Goal: Task Accomplishment & Management: Use online tool/utility

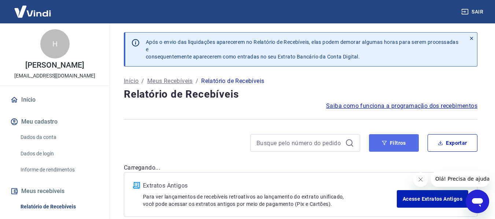
click at [383, 141] on icon "button" at bounding box center [384, 143] width 5 height 5
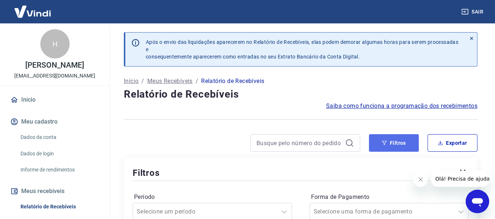
click at [400, 138] on button "Filtros" at bounding box center [394, 143] width 50 height 18
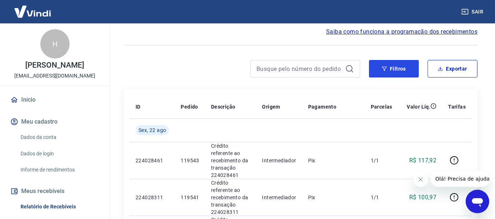
scroll to position [37, 0]
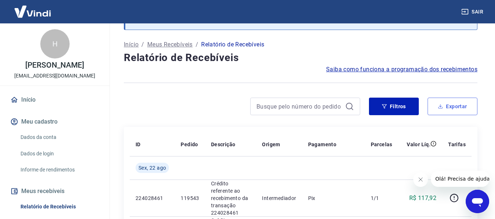
click at [442, 110] on button "Exportar" at bounding box center [452, 107] width 50 height 18
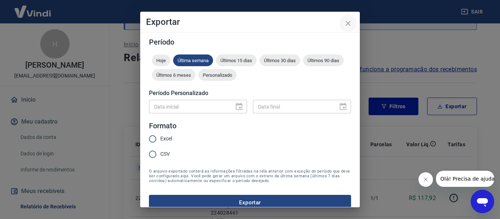
click at [351, 22] on icon "close" at bounding box center [348, 23] width 5 height 5
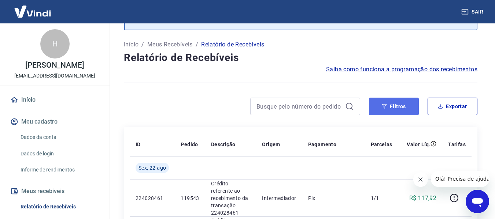
click at [397, 111] on button "Filtros" at bounding box center [394, 107] width 50 height 18
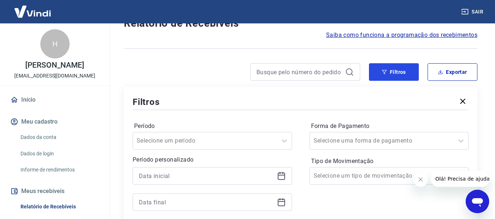
scroll to position [110, 0]
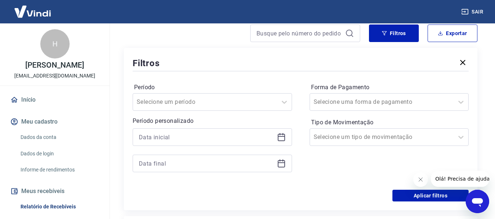
click at [283, 139] on icon at bounding box center [281, 137] width 9 height 9
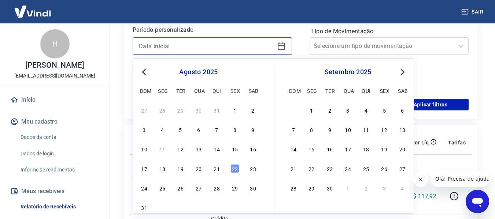
scroll to position [220, 0]
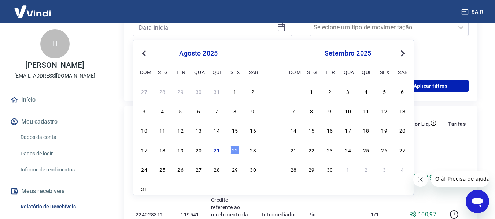
click at [219, 153] on div "21" at bounding box center [216, 150] width 9 height 9
type input "[DATE]"
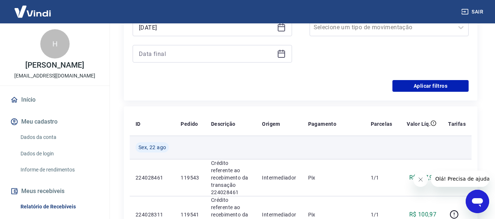
click at [217, 148] on td at bounding box center [230, 147] width 51 height 23
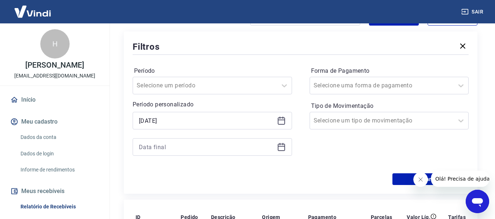
scroll to position [110, 0]
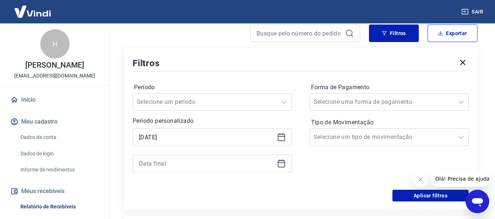
click at [277, 163] on icon at bounding box center [281, 163] width 9 height 9
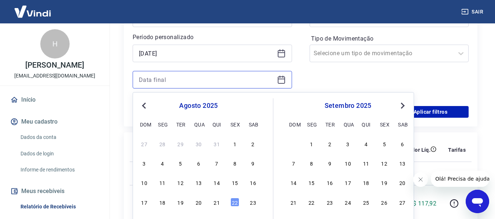
scroll to position [256, 0]
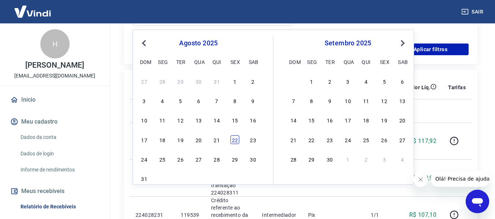
click at [232, 141] on div "22" at bounding box center [234, 140] width 9 height 9
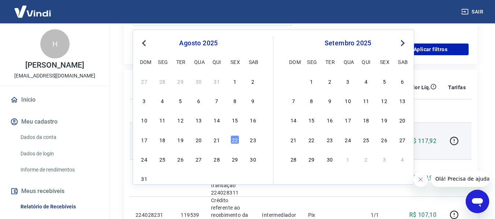
type input "[DATE]"
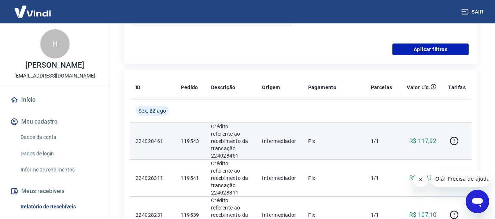
click at [236, 139] on p "Crédito referente ao recebimento da transação 224028461" at bounding box center [231, 141] width 40 height 37
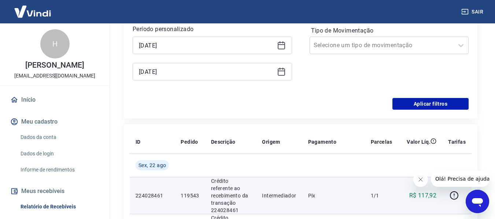
scroll to position [110, 0]
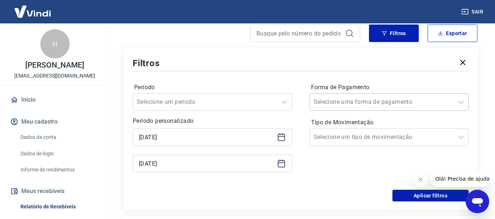
click at [388, 104] on div at bounding box center [382, 102] width 137 height 10
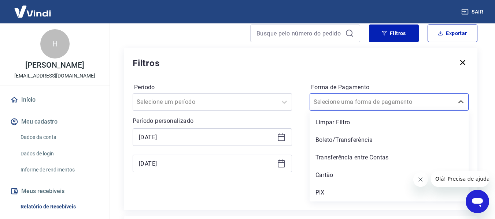
drag, startPoint x: 327, startPoint y: 192, endPoint x: 320, endPoint y: 198, distance: 9.9
click at [326, 192] on div "PIX" at bounding box center [388, 193] width 159 height 15
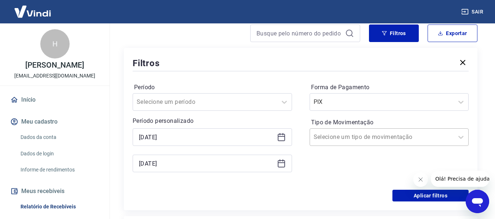
scroll to position [183, 0]
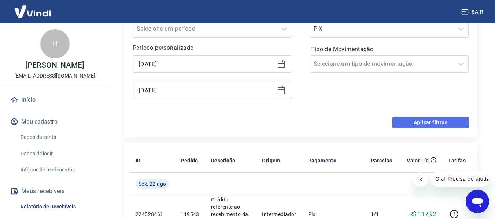
click at [419, 123] on button "Aplicar filtros" at bounding box center [430, 123] width 76 height 12
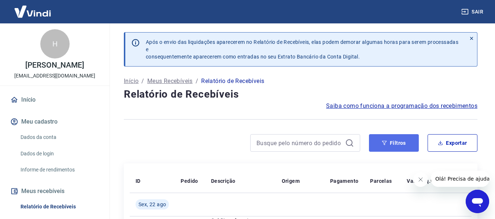
drag, startPoint x: 404, startPoint y: 143, endPoint x: 336, endPoint y: 135, distance: 68.3
click at [404, 143] on button "Filtros" at bounding box center [394, 143] width 50 height 18
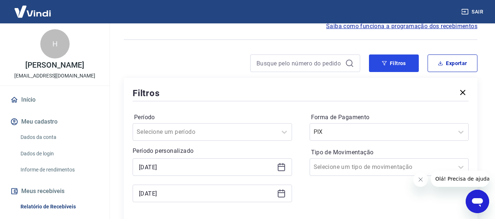
scroll to position [147, 0]
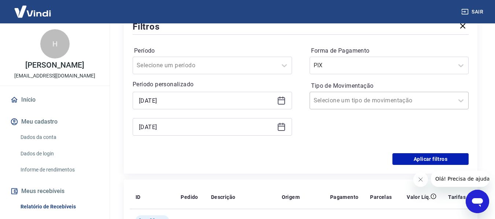
click at [357, 103] on input "Tipo de Movimentação" at bounding box center [351, 100] width 74 height 9
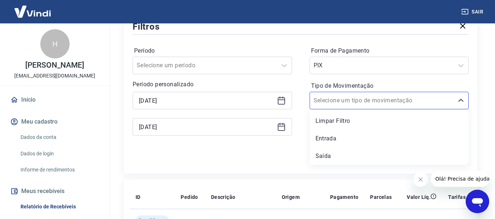
click at [336, 138] on div "Entrada" at bounding box center [388, 138] width 159 height 15
click at [324, 138] on div "Forma de Pagamento PIX Tipo de Movimentação option Entrada focused, 2 of 3. 3 r…" at bounding box center [388, 95] width 159 height 100
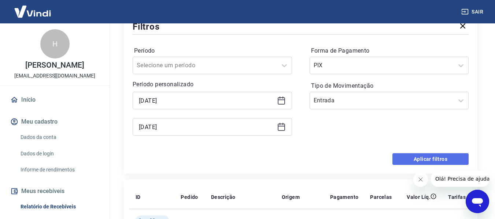
click at [418, 159] on button "Aplicar filtros" at bounding box center [430, 159] width 76 height 12
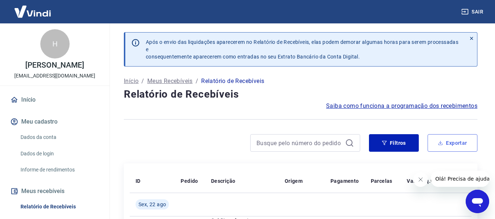
click at [454, 142] on button "Exportar" at bounding box center [452, 143] width 50 height 18
type input "[DATE]"
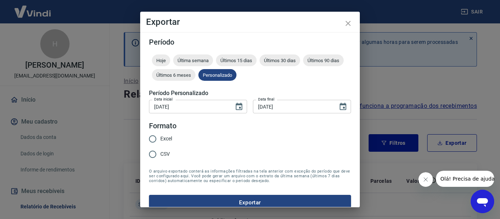
drag, startPoint x: 158, startPoint y: 138, endPoint x: 159, endPoint y: 144, distance: 6.3
click at [158, 140] on input "Excel" at bounding box center [152, 138] width 15 height 15
radio input "true"
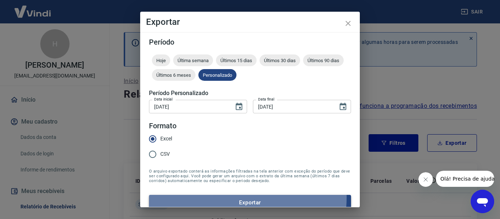
click at [225, 198] on button "Exportar" at bounding box center [250, 202] width 202 height 15
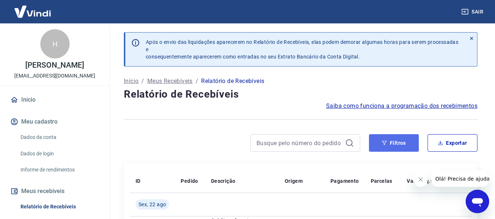
click at [386, 141] on icon "button" at bounding box center [384, 143] width 5 height 5
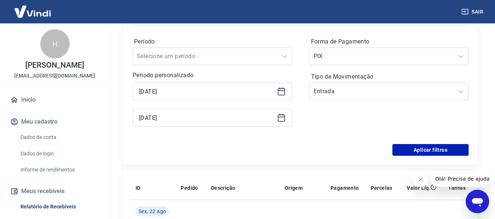
scroll to position [110, 0]
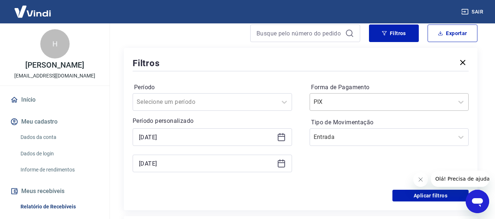
click at [378, 101] on input "Forma de Pagamento" at bounding box center [351, 102] width 74 height 9
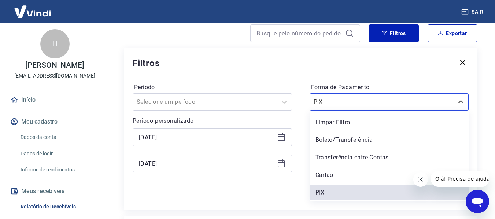
click at [335, 141] on div "Boleto/Transferência" at bounding box center [388, 140] width 159 height 15
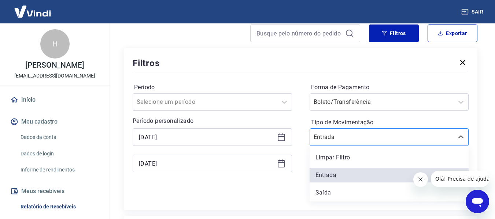
click at [344, 141] on input "Tipo de Movimentação" at bounding box center [351, 137] width 74 height 9
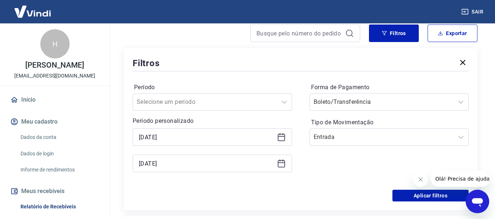
click at [302, 114] on div "Período Selecione um período Período personalizado [DATE] [DATE] Forma de Pagam…" at bounding box center [301, 131] width 336 height 117
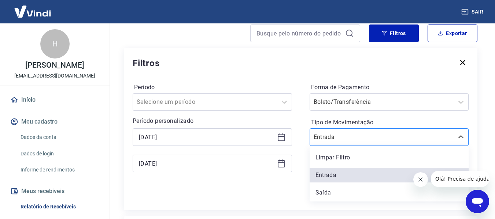
click at [331, 139] on input "Tipo de Movimentação" at bounding box center [351, 137] width 74 height 9
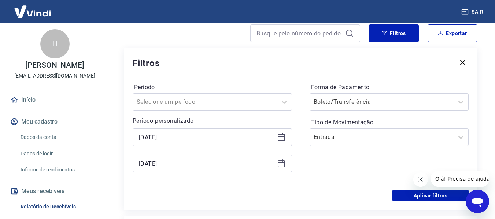
click at [301, 154] on div "Período Selecione um período Período personalizado [DATE] [DATE] Forma de Pagam…" at bounding box center [301, 131] width 336 height 117
click at [334, 133] on input "Tipo de Movimentação" at bounding box center [351, 137] width 74 height 9
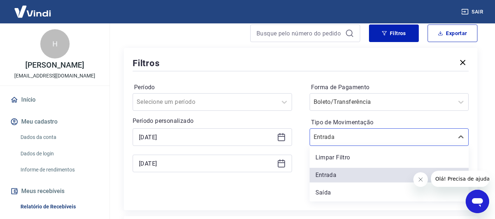
drag, startPoint x: 337, startPoint y: 162, endPoint x: 342, endPoint y: 156, distance: 8.6
click at [336, 161] on div "Limpar Filtro" at bounding box center [388, 158] width 159 height 15
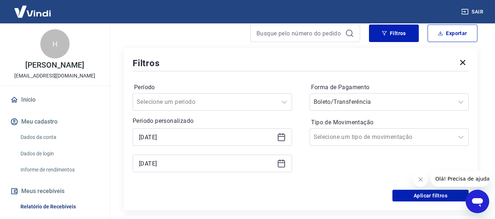
click at [342, 155] on div "Forma de Pagamento Boleto/Transferência Tipo de Movimentação Selecione um tipo …" at bounding box center [388, 132] width 159 height 100
click at [286, 136] on div "[DATE]" at bounding box center [212, 138] width 159 height 18
click at [283, 137] on icon at bounding box center [281, 137] width 9 height 9
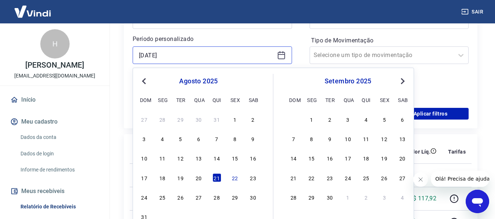
scroll to position [256, 0]
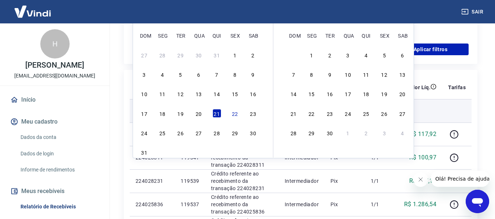
drag, startPoint x: 201, startPoint y: 115, endPoint x: 197, endPoint y: 114, distance: 3.9
click at [200, 116] on div "20" at bounding box center [198, 113] width 9 height 9
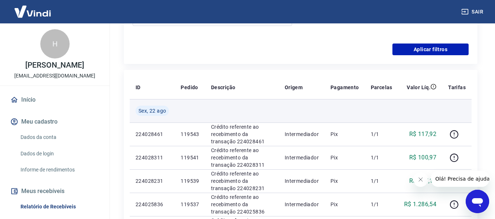
type input "[DATE]"
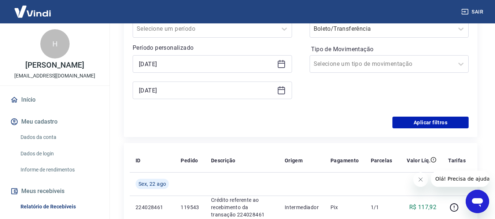
scroll to position [147, 0]
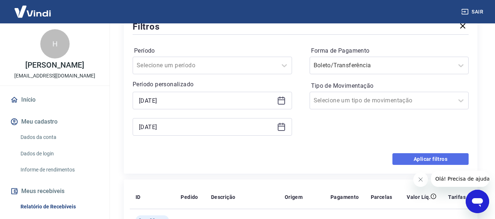
click at [422, 158] on button "Aplicar filtros" at bounding box center [430, 159] width 76 height 12
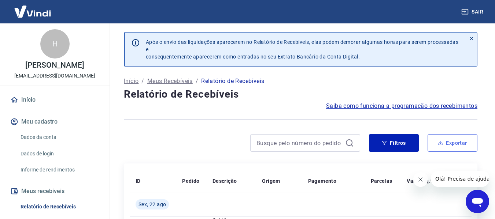
drag, startPoint x: 446, startPoint y: 142, endPoint x: 446, endPoint y: 137, distance: 5.1
click at [446, 141] on button "Exportar" at bounding box center [452, 143] width 50 height 18
type input "[DATE]"
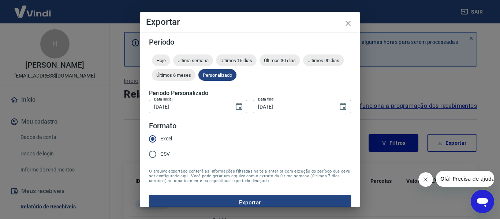
click at [246, 200] on button "Exportar" at bounding box center [250, 202] width 202 height 15
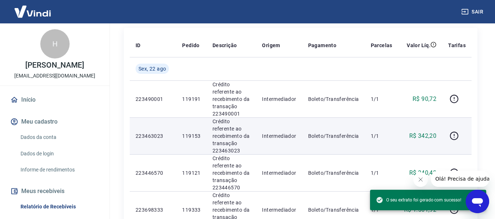
scroll to position [37, 0]
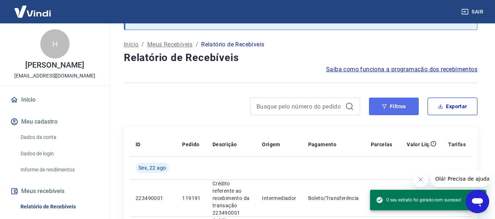
click at [402, 106] on button "Filtros" at bounding box center [394, 107] width 50 height 18
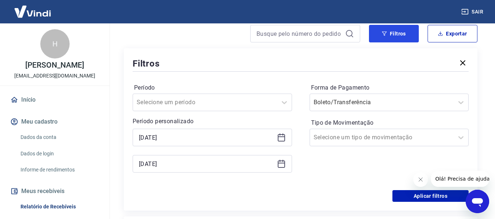
scroll to position [110, 0]
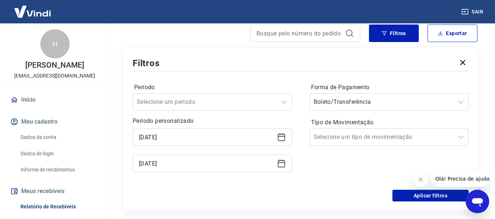
click at [283, 136] on icon at bounding box center [281, 137] width 9 height 9
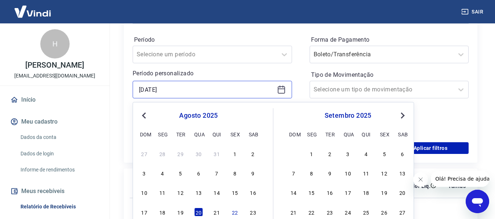
scroll to position [256, 0]
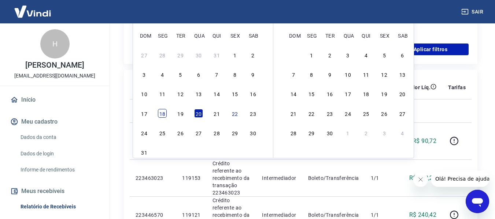
click at [163, 113] on div "18" at bounding box center [162, 113] width 9 height 9
type input "[DATE]"
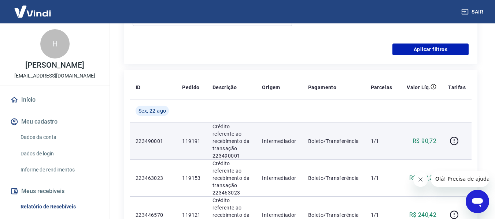
scroll to position [110, 0]
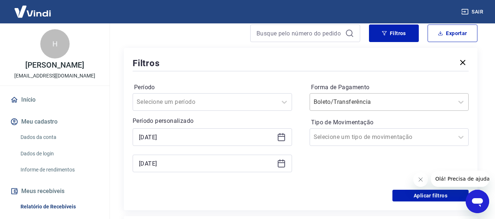
click at [378, 102] on input "Forma de Pagamento" at bounding box center [351, 102] width 74 height 9
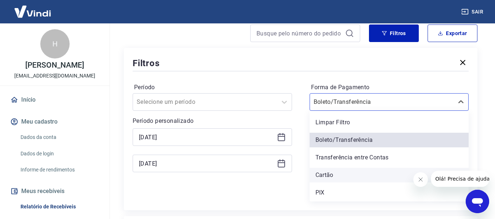
click at [325, 177] on div "Cartão" at bounding box center [388, 175] width 159 height 15
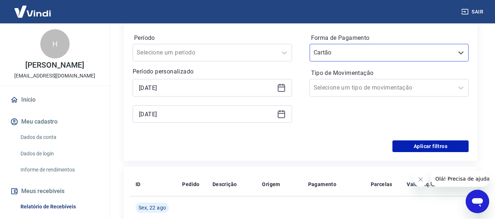
scroll to position [147, 0]
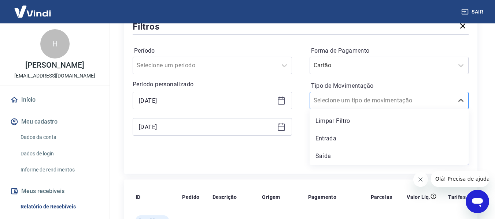
click at [371, 101] on input "Tipo de Movimentação" at bounding box center [351, 100] width 74 height 9
click at [299, 137] on div "Período Selecione um período Período personalizado Selected date: [DATE] [DATE]…" at bounding box center [301, 94] width 336 height 117
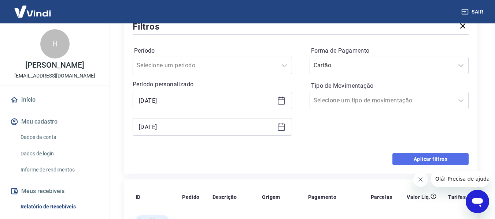
click at [418, 157] on button "Aplicar filtros" at bounding box center [430, 159] width 76 height 12
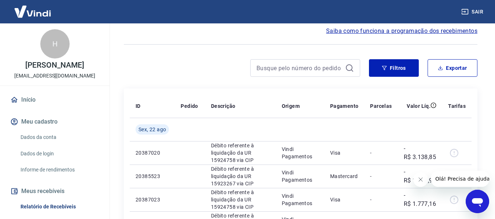
scroll to position [73, 0]
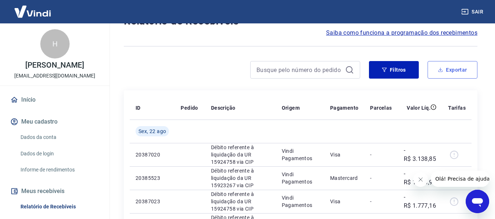
click at [452, 71] on button "Exportar" at bounding box center [452, 70] width 50 height 18
type input "[DATE]"
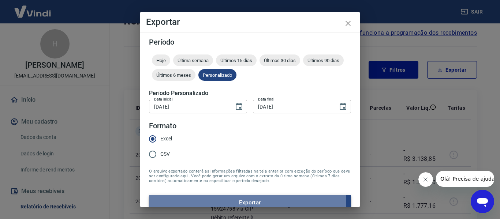
click at [239, 203] on button "Exportar" at bounding box center [250, 202] width 202 height 15
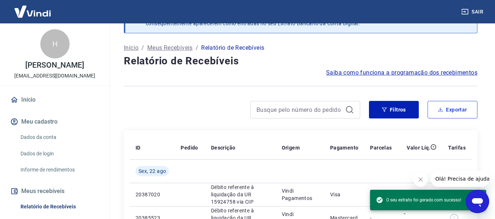
scroll to position [0, 0]
